Goal: Book appointment/travel/reservation

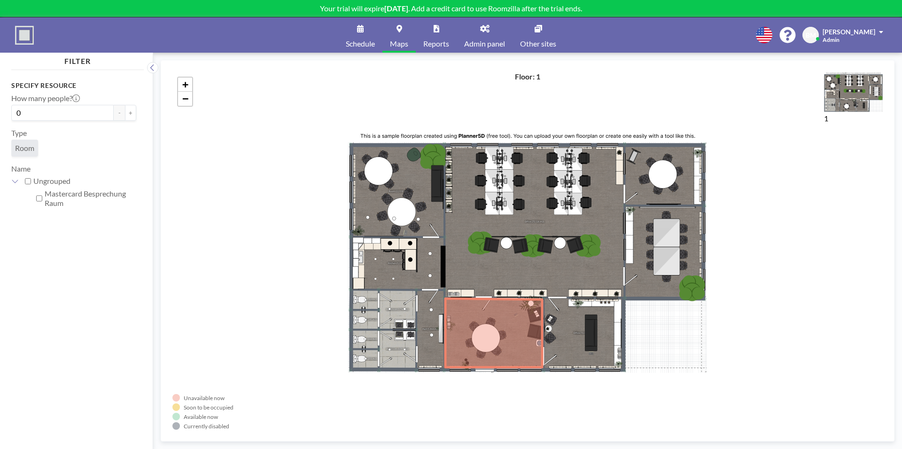
click at [358, 36] on link "Schedule" at bounding box center [360, 34] width 44 height 35
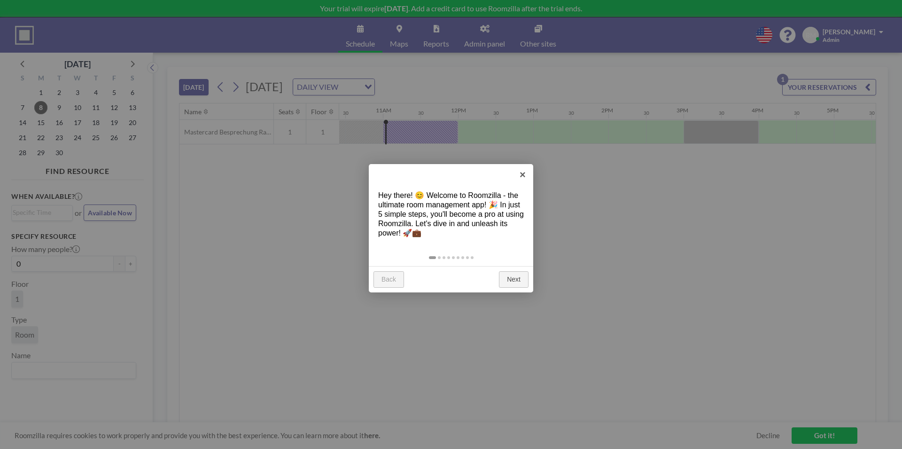
scroll to position [0, 789]
click at [510, 280] on link "Next" at bounding box center [514, 279] width 30 height 17
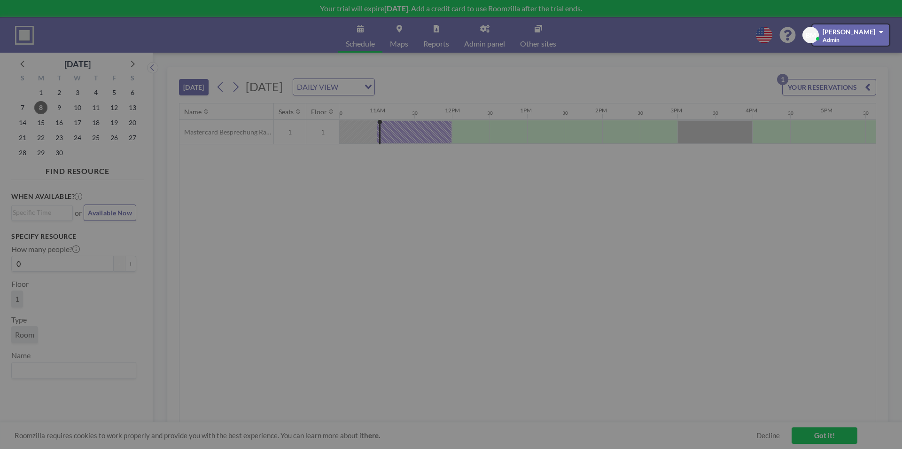
click at [510, 280] on div at bounding box center [451, 224] width 902 height 449
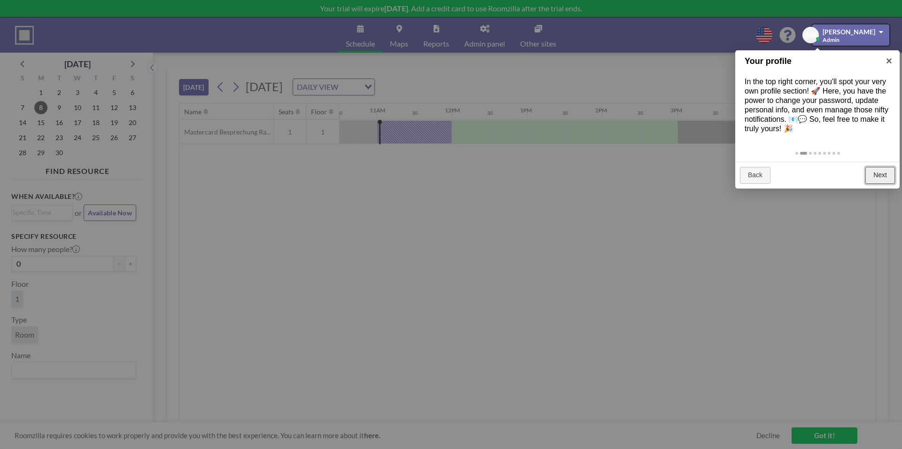
click at [881, 174] on link "Next" at bounding box center [880, 175] width 30 height 17
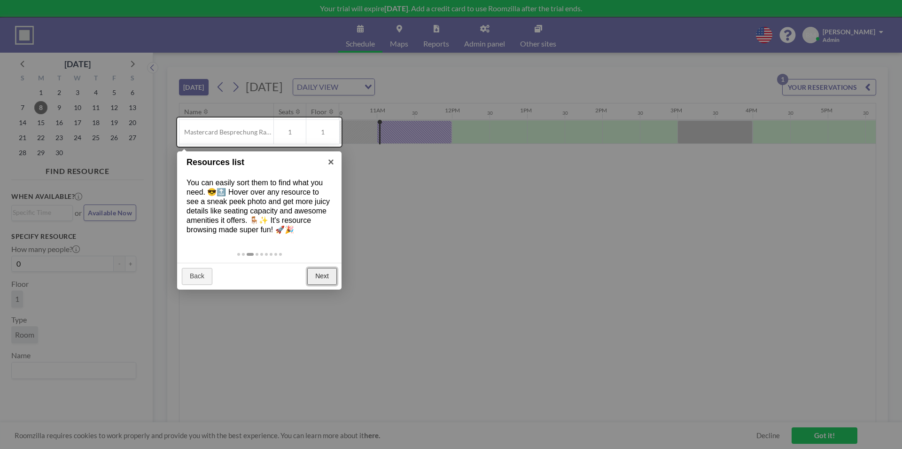
click at [321, 278] on link "Next" at bounding box center [322, 276] width 30 height 17
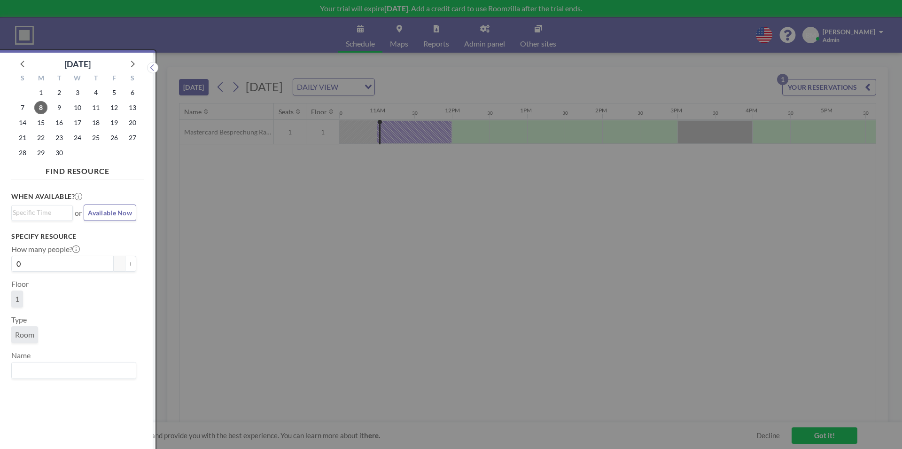
scroll to position [2, 0]
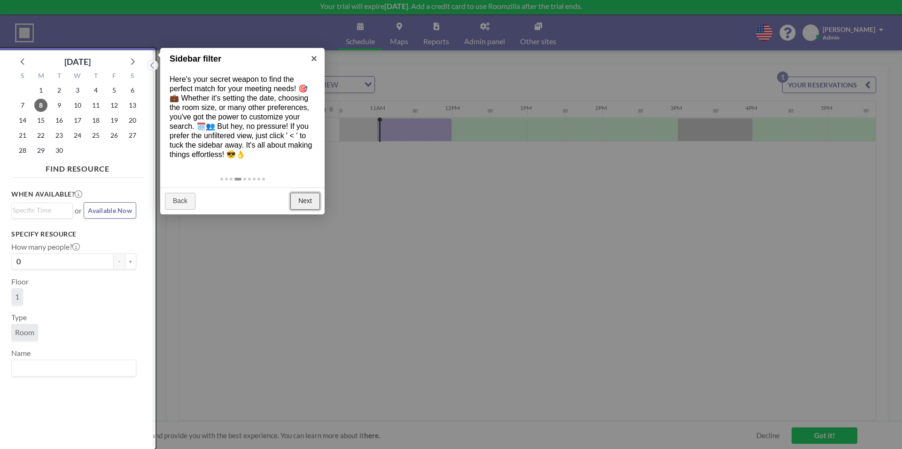
click at [307, 205] on link "Next" at bounding box center [305, 201] width 30 height 17
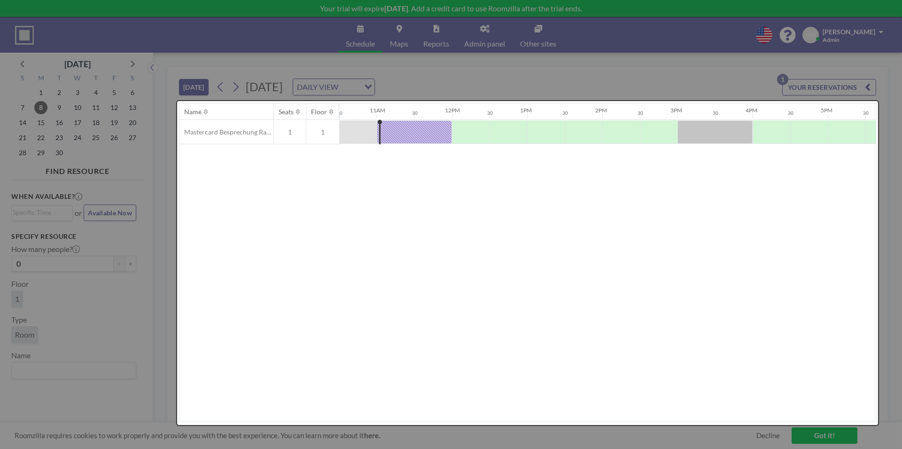
scroll to position [0, 0]
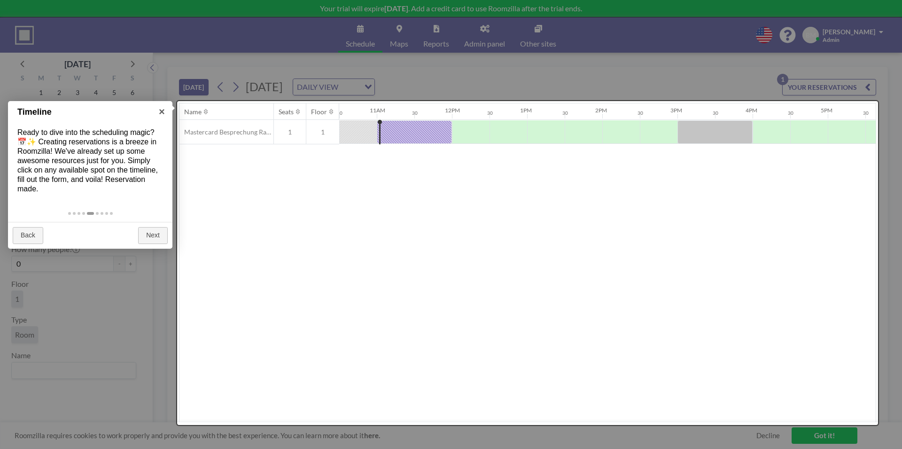
click at [766, 402] on div at bounding box center [527, 263] width 701 height 324
click at [142, 233] on link "Next" at bounding box center [153, 235] width 30 height 17
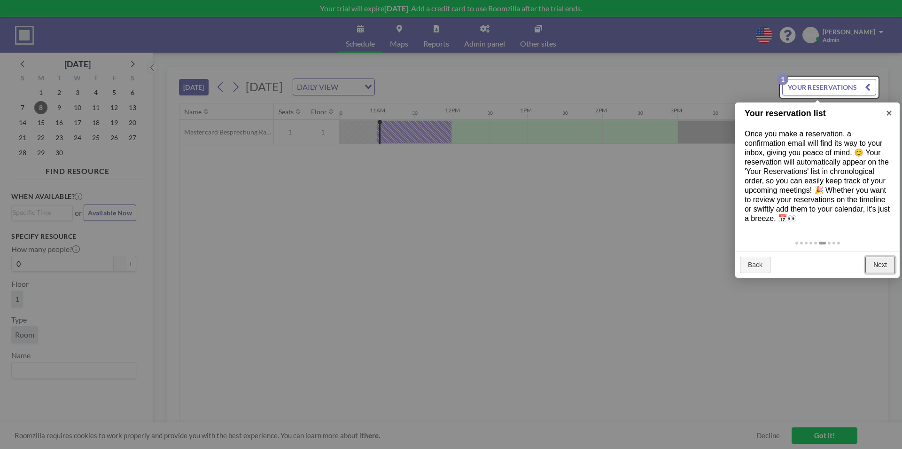
click at [885, 262] on link "Next" at bounding box center [880, 264] width 30 height 17
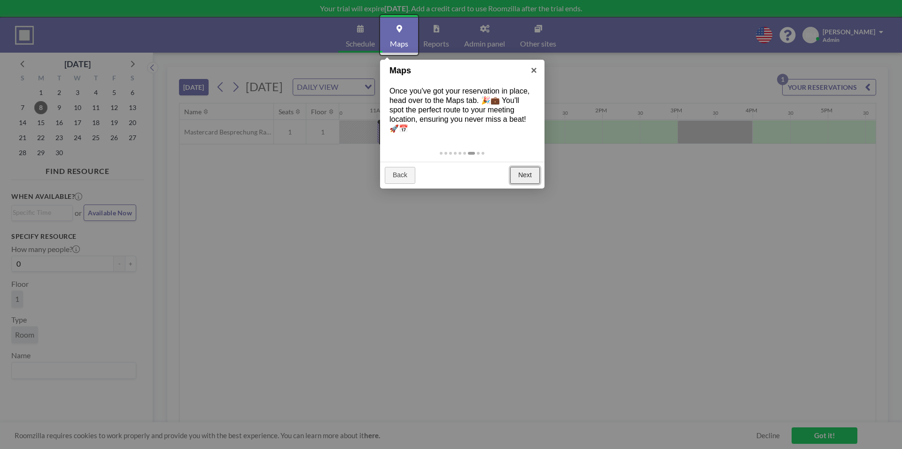
click at [511, 171] on link "Next" at bounding box center [525, 175] width 30 height 17
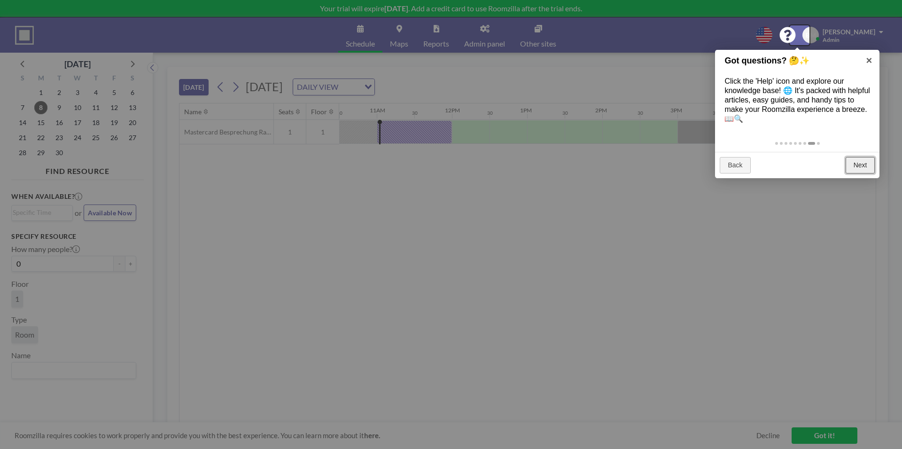
click at [857, 162] on link "Next" at bounding box center [861, 165] width 30 height 17
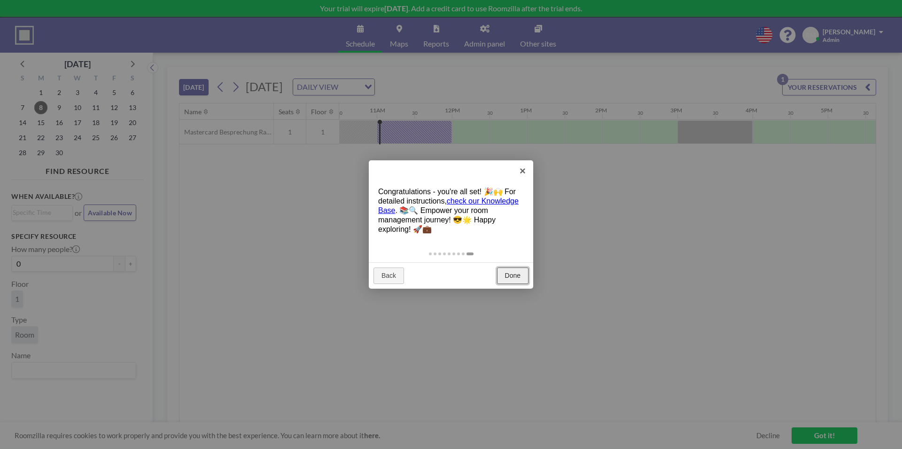
click at [510, 274] on link "Done" at bounding box center [512, 275] width 31 height 17
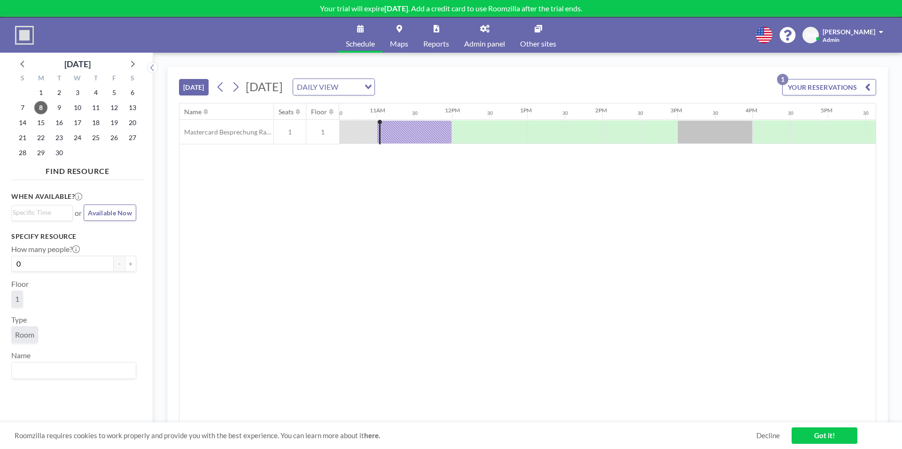
click at [288, 133] on span "1" at bounding box center [290, 132] width 32 height 8
click at [245, 131] on span "Mastercard Besprechung Raum" at bounding box center [226, 132] width 94 height 8
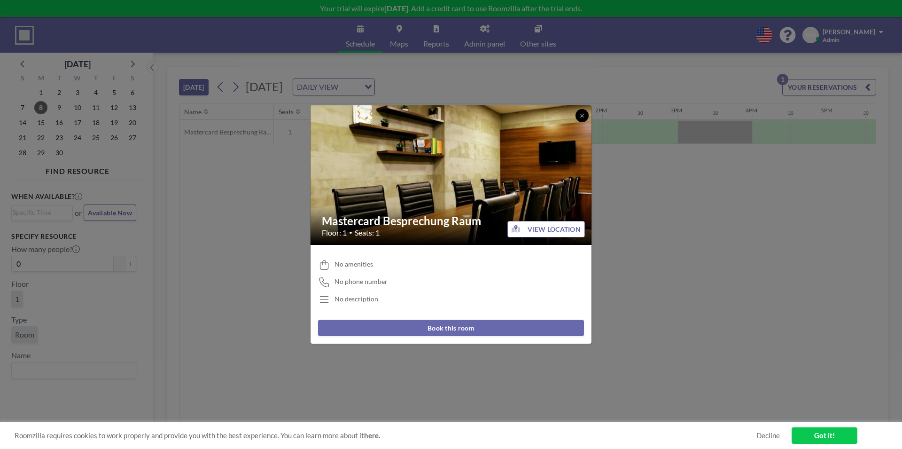
click at [579, 115] on icon at bounding box center [582, 116] width 6 height 6
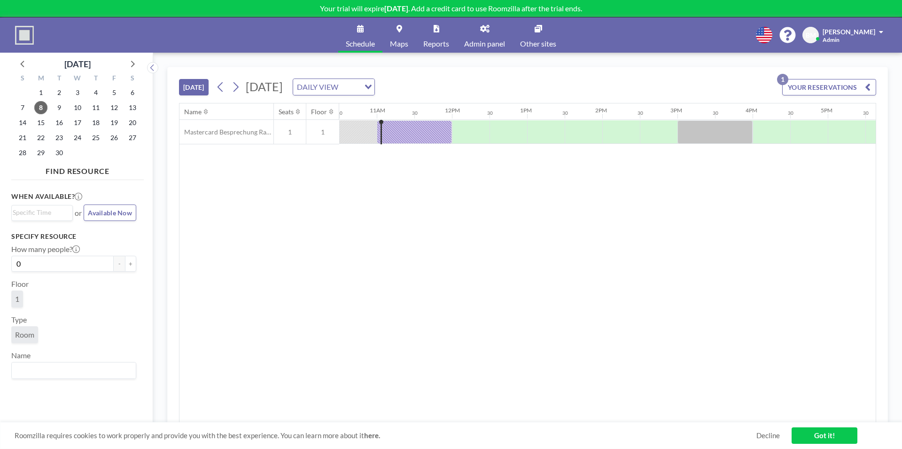
click at [482, 29] on icon at bounding box center [484, 29] width 9 height 8
